Goal: Task Accomplishment & Management: Use online tool/utility

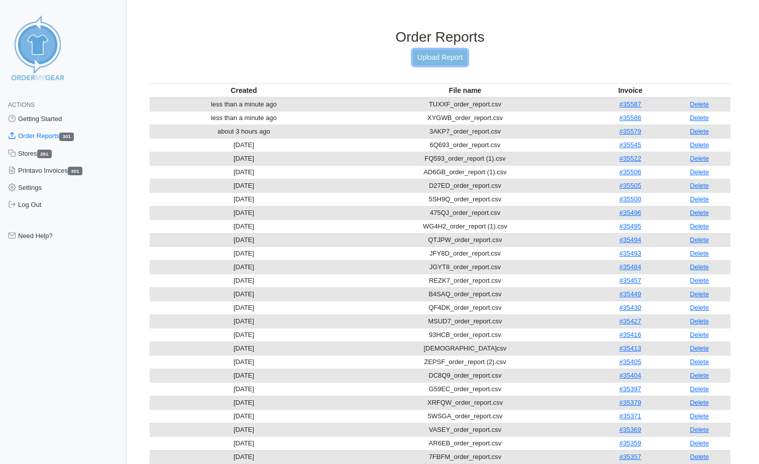
click at [437, 58] on link "Upload Report" at bounding box center [440, 58] width 54 height 16
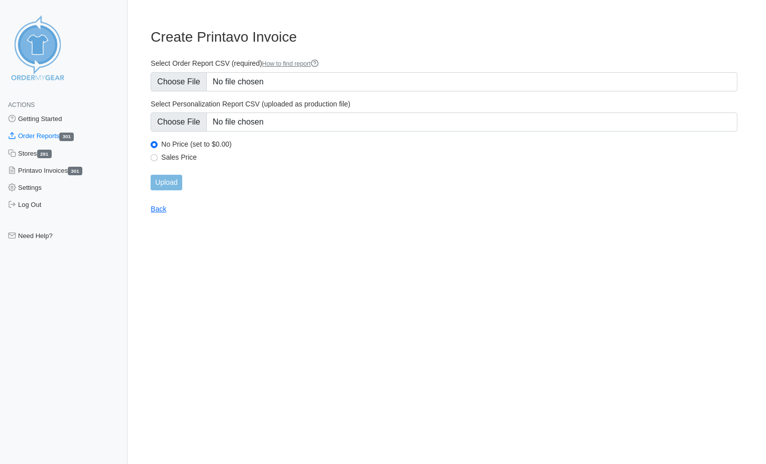
type input "C:\fakepath\D27ED_order_report (1).csv"
click at [174, 184] on input "Upload" at bounding box center [166, 183] width 31 height 16
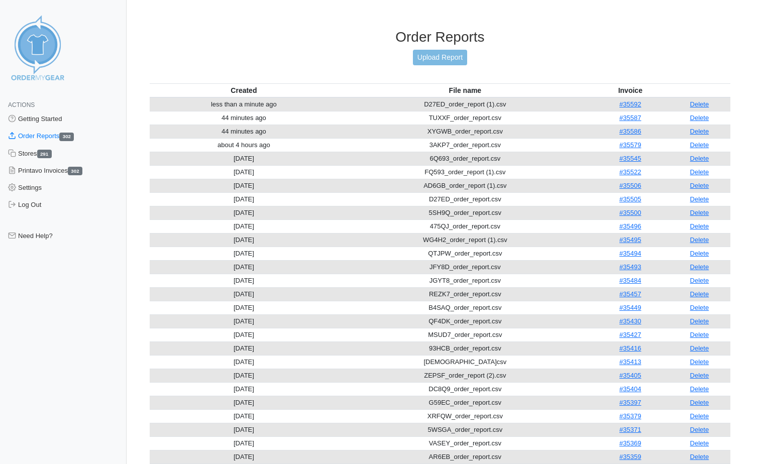
drag, startPoint x: 703, startPoint y: 105, endPoint x: 531, endPoint y: 49, distance: 180.6
click at [703, 105] on link "Delete" at bounding box center [699, 104] width 19 height 8
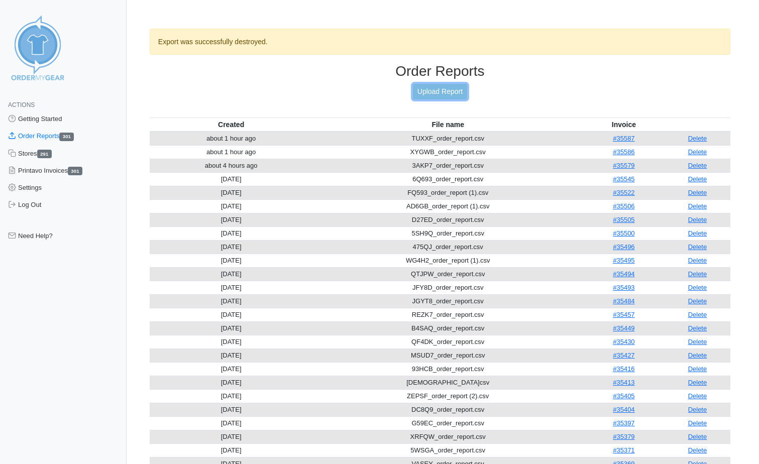
click at [424, 93] on link "Upload Report" at bounding box center [440, 92] width 54 height 16
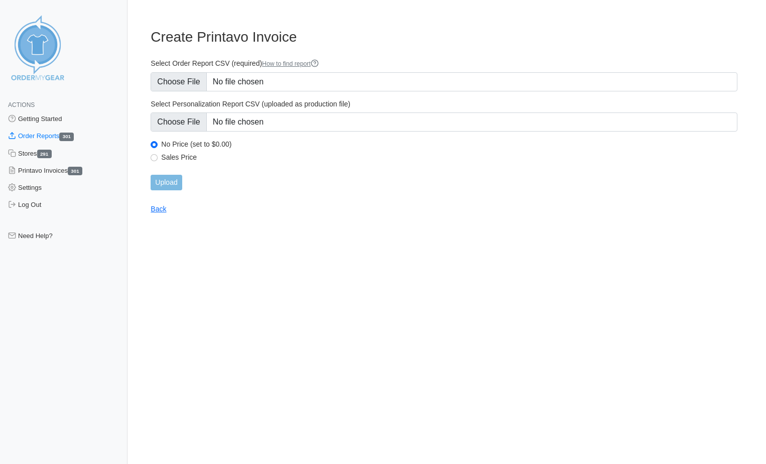
type input "C:\fakepath\D27ED_order_report (1).csv"
click at [172, 184] on input "Upload" at bounding box center [166, 183] width 31 height 16
